Goal: Information Seeking & Learning: Learn about a topic

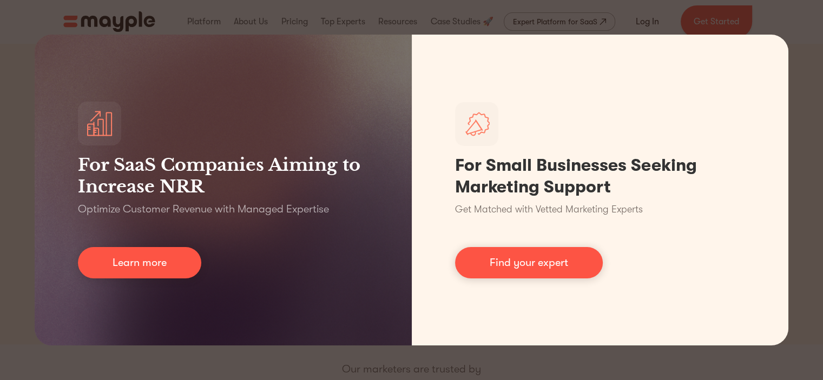
click at [797, 37] on div "For SaaS Companies Aiming to Increase NRR Optimize Customer Revenue with Manage…" at bounding box center [411, 190] width 823 height 380
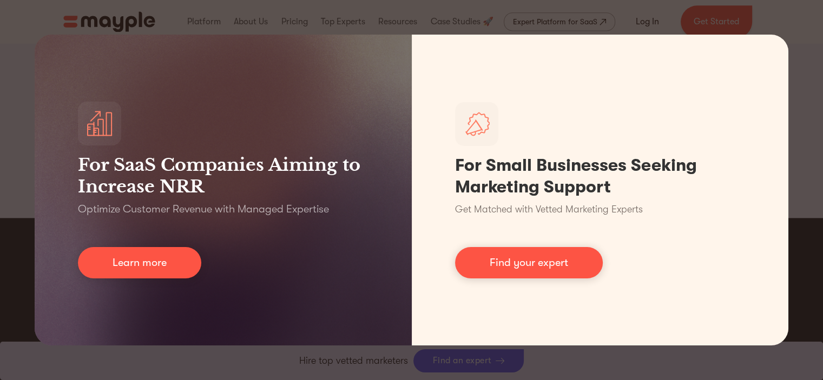
scroll to position [1703, 0]
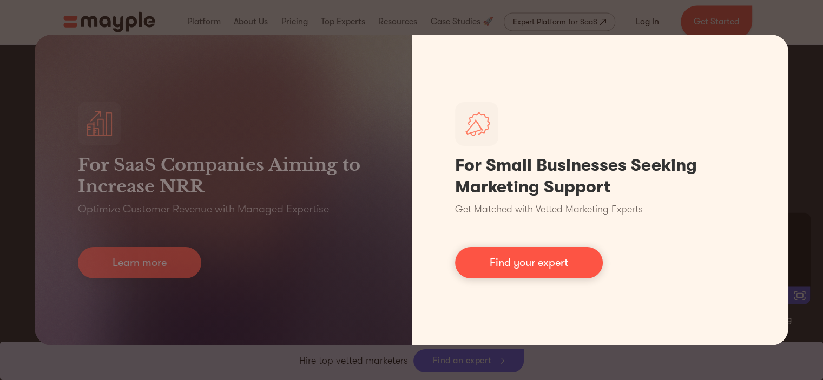
click at [771, 32] on div "For SaaS Companies Aiming to Increase NRR Optimize Customer Revenue with Manage…" at bounding box center [411, 190] width 823 height 380
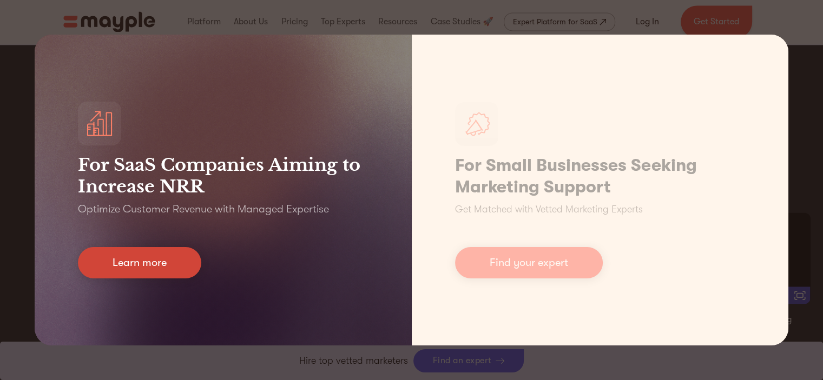
click at [131, 274] on link "Learn more" at bounding box center [139, 262] width 123 height 31
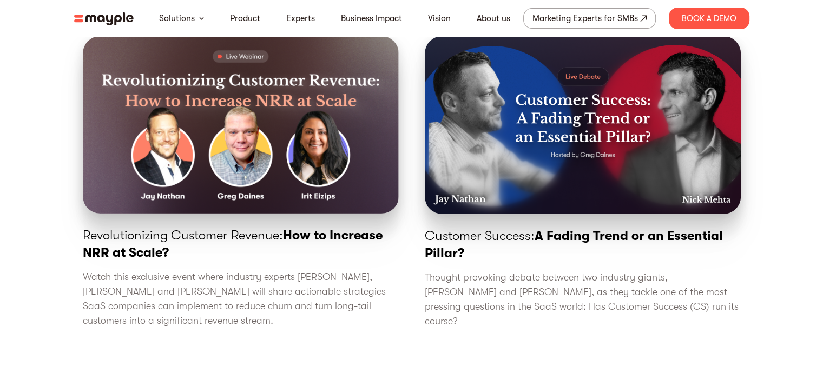
scroll to position [3680, 0]
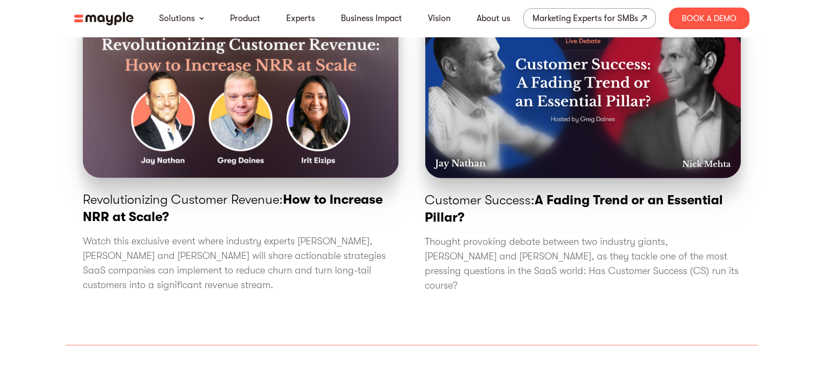
drag, startPoint x: 827, startPoint y: 22, endPoint x: 829, endPoint y: 255, distance: 232.6
